Goal: Task Accomplishment & Management: Complete application form

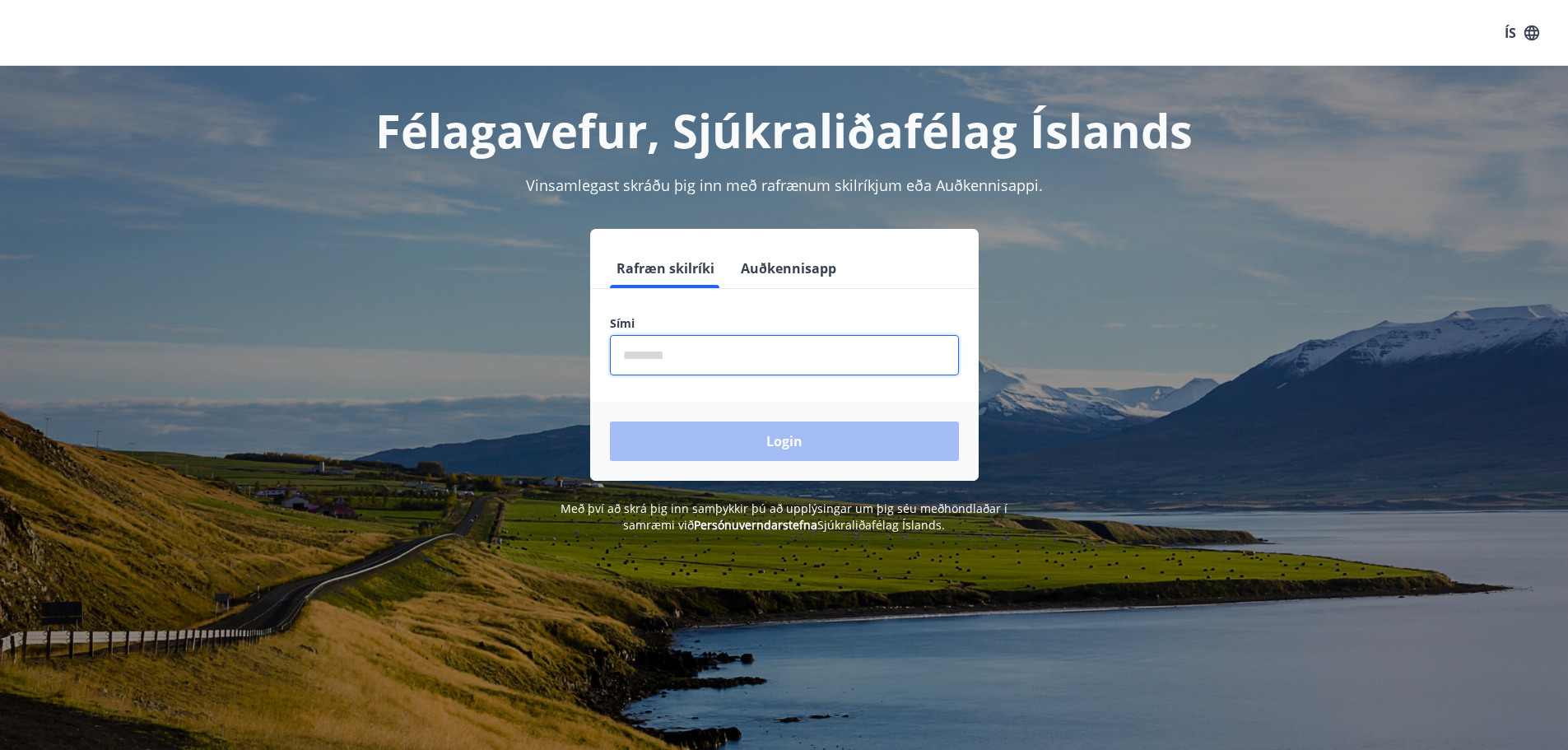
click at [778, 359] on input "phone" at bounding box center [784, 355] width 349 height 41
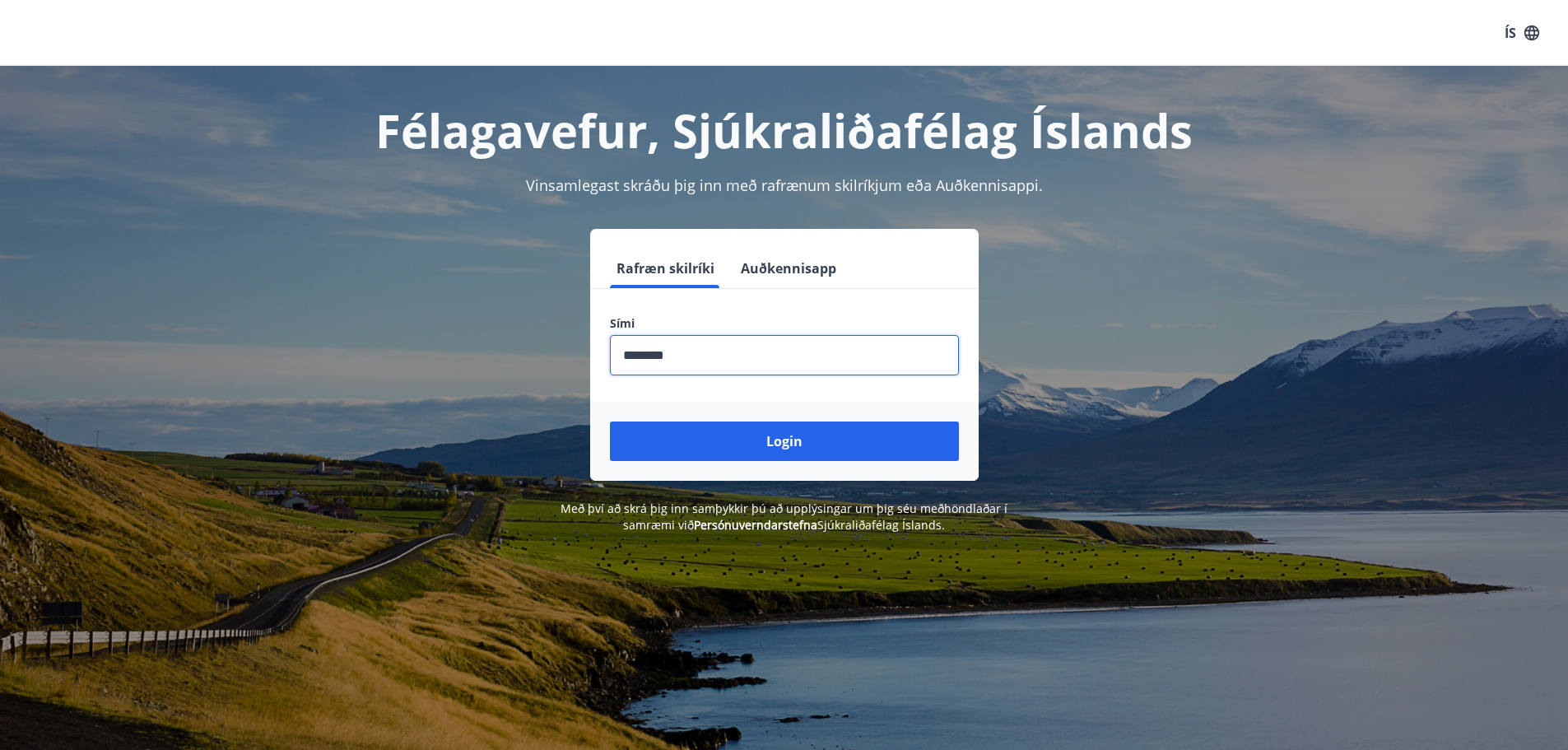
type input "********"
click at [610, 422] on button "Login" at bounding box center [784, 442] width 349 height 40
